Goal: Information Seeking & Learning: Learn about a topic

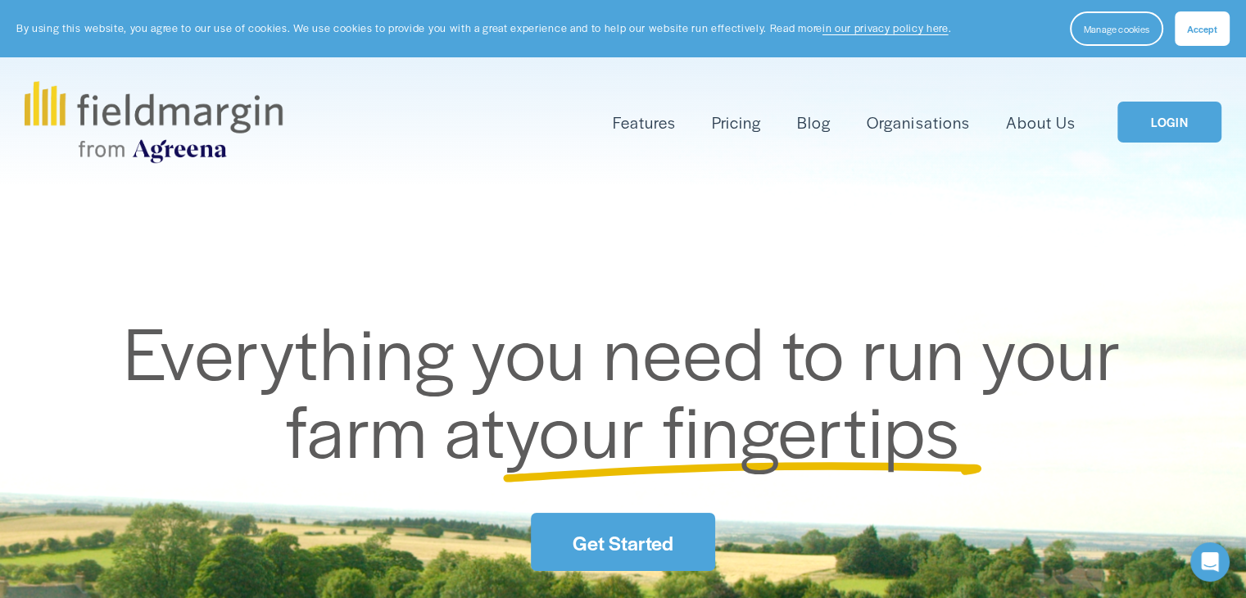
click at [654, 129] on span "Features" at bounding box center [644, 123] width 63 height 24
click at [0, 0] on span "Mapping" at bounding box center [0, 0] width 0 height 0
